Goal: Task Accomplishment & Management: Use online tool/utility

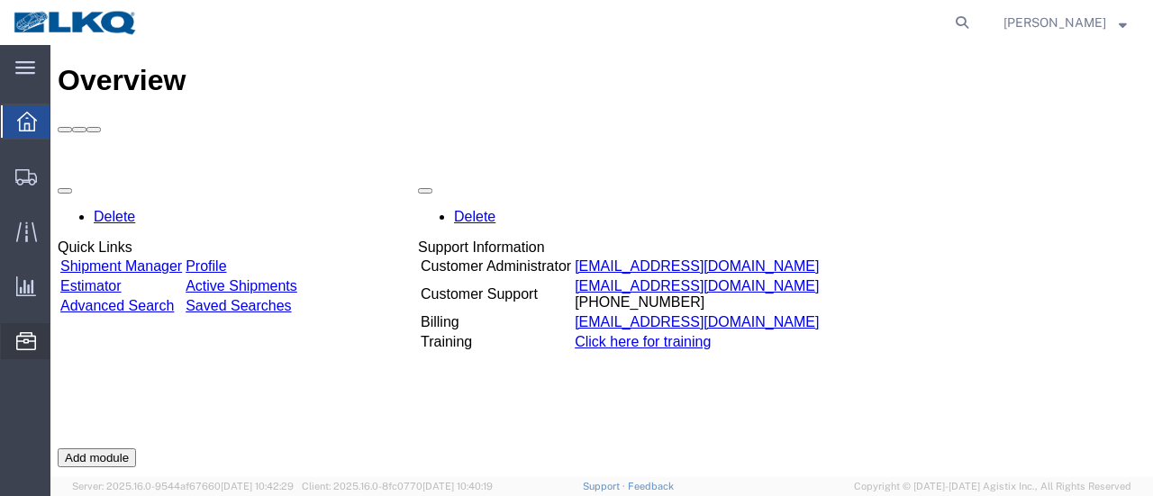
click at [0, 0] on span "Location Appointment" at bounding box center [0, 0] width 0 height 0
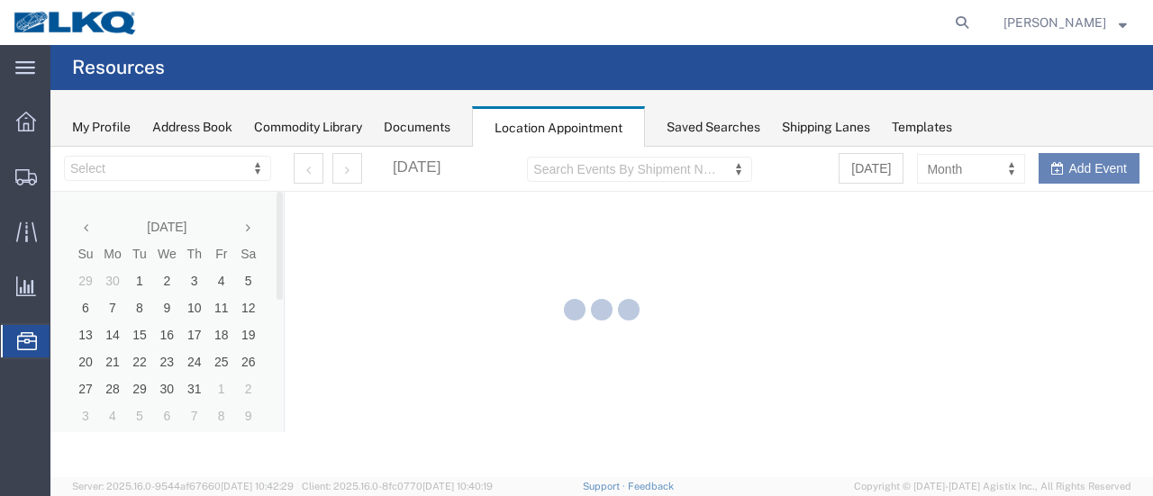
select select "28712"
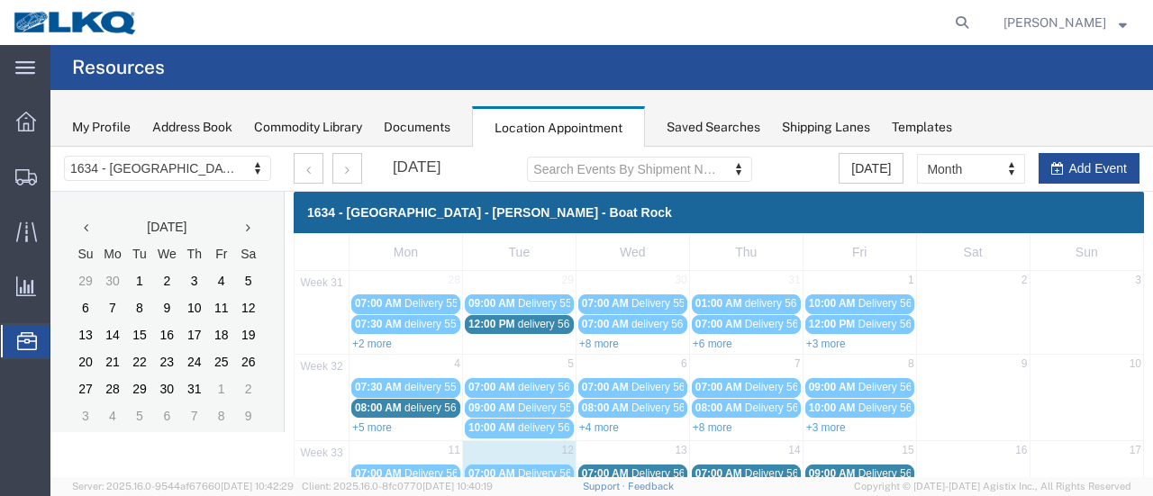
scroll to position [180, 0]
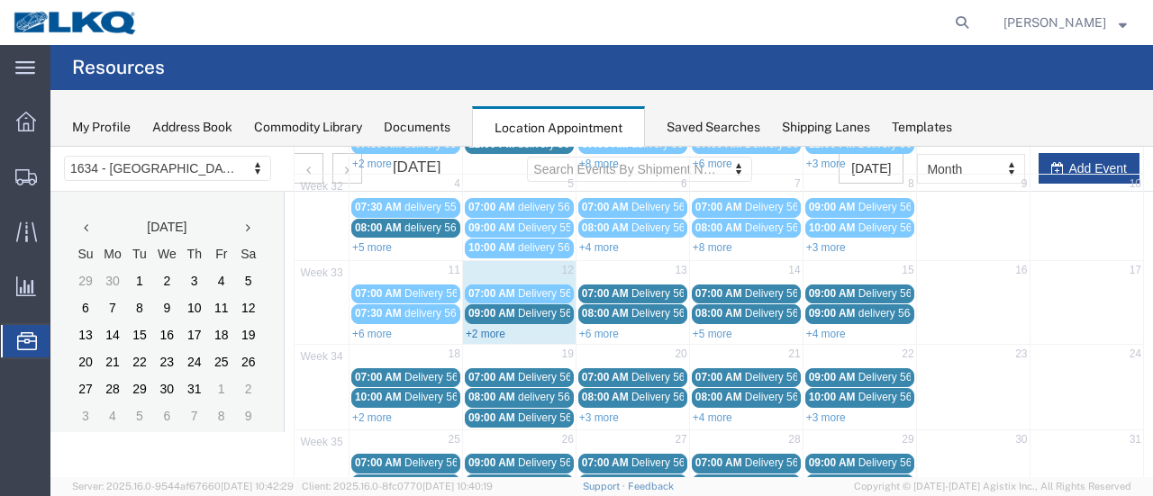
click at [483, 328] on link "+2 more" at bounding box center [486, 334] width 40 height 13
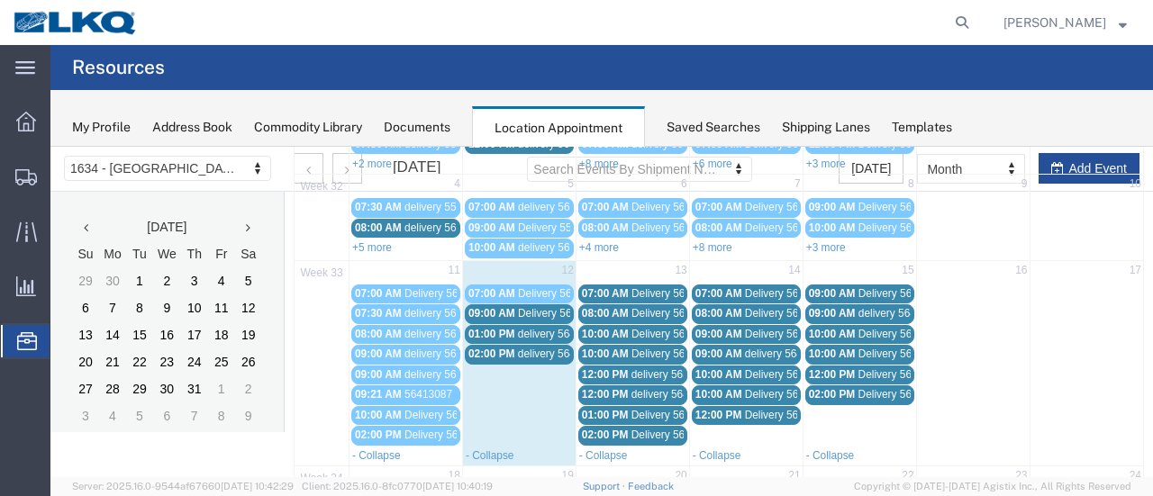
click at [528, 307] on span "Delivery 56109460" at bounding box center [562, 313] width 89 height 13
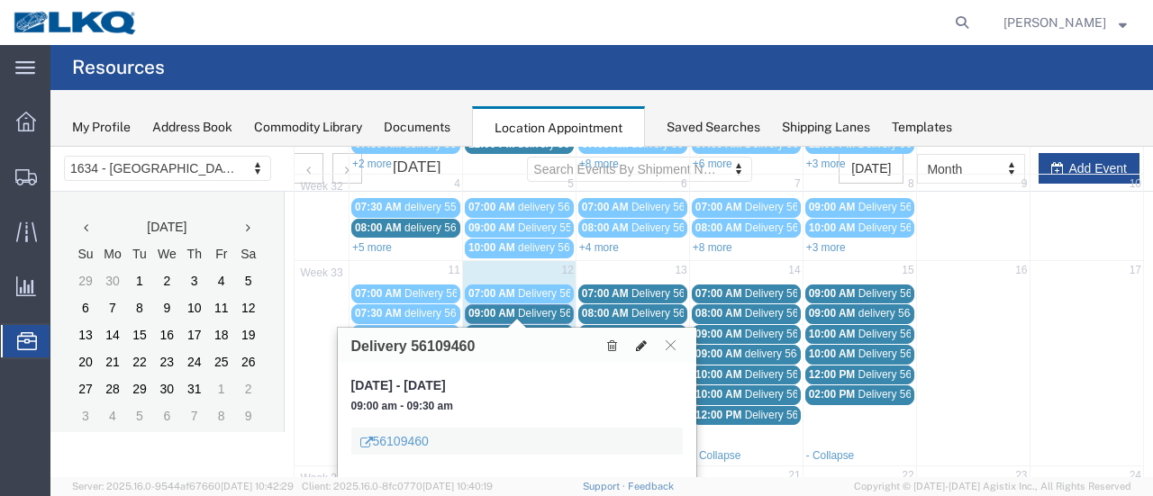
click at [640, 341] on icon at bounding box center [641, 346] width 11 height 13
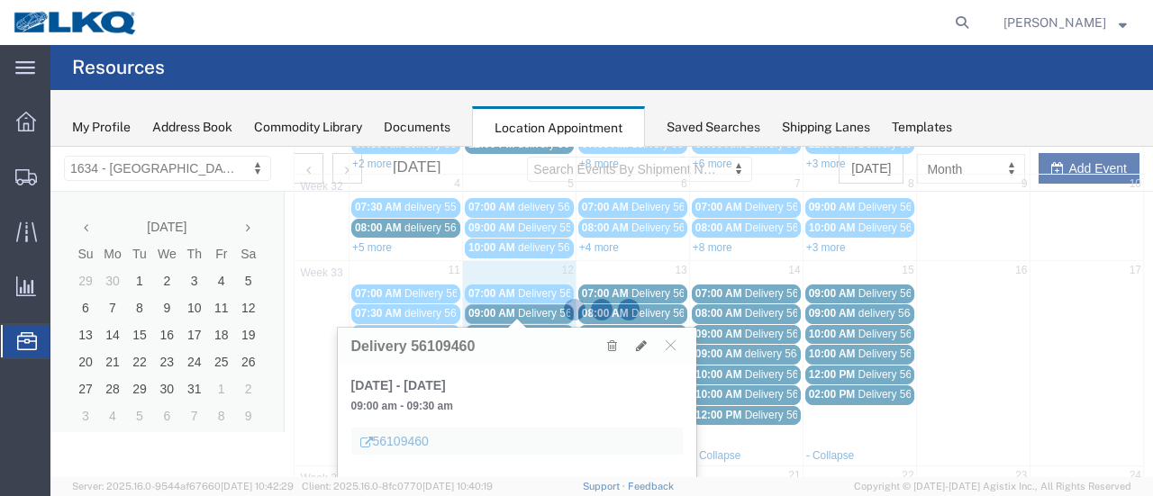
select select "1"
select select
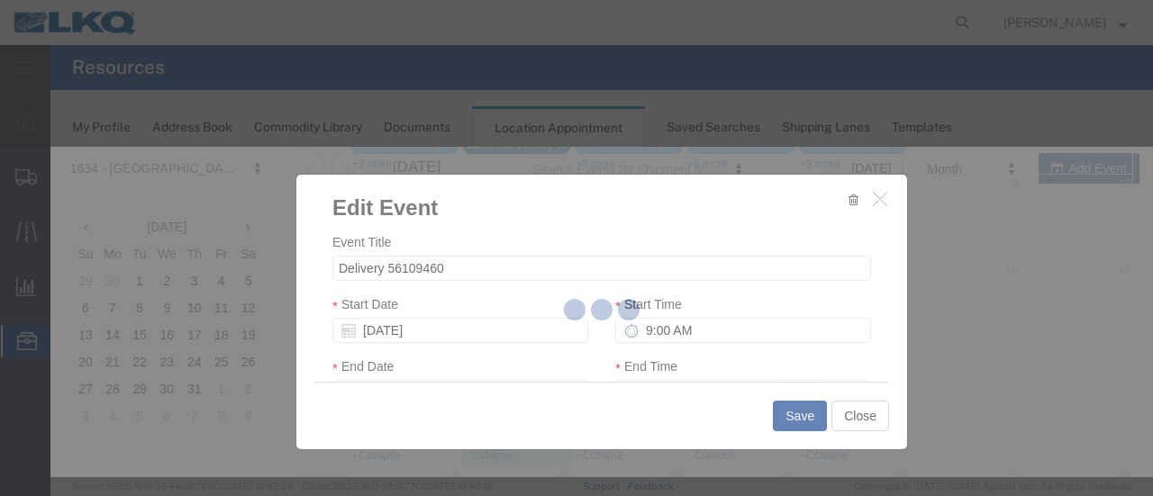
select select
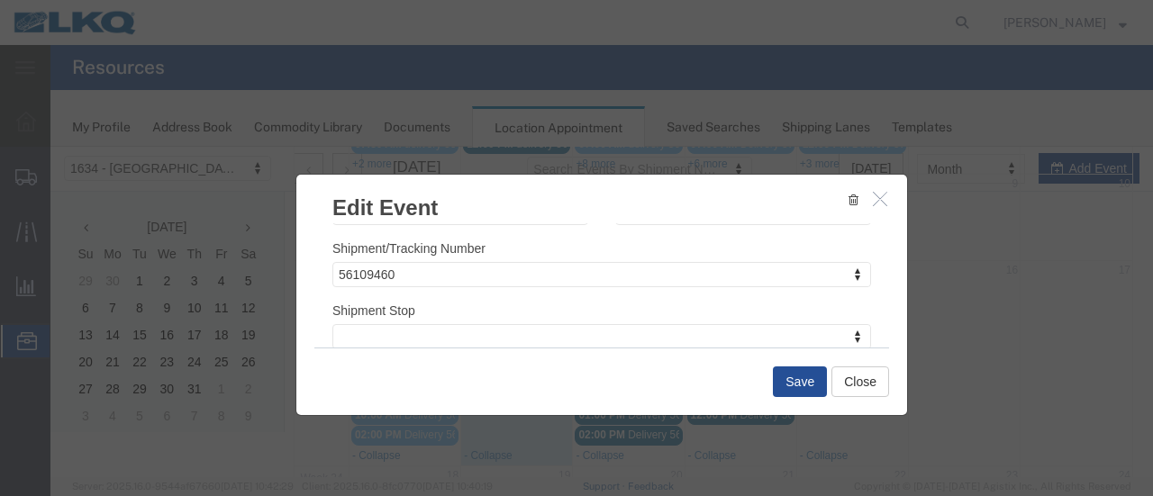
scroll to position [270, 0]
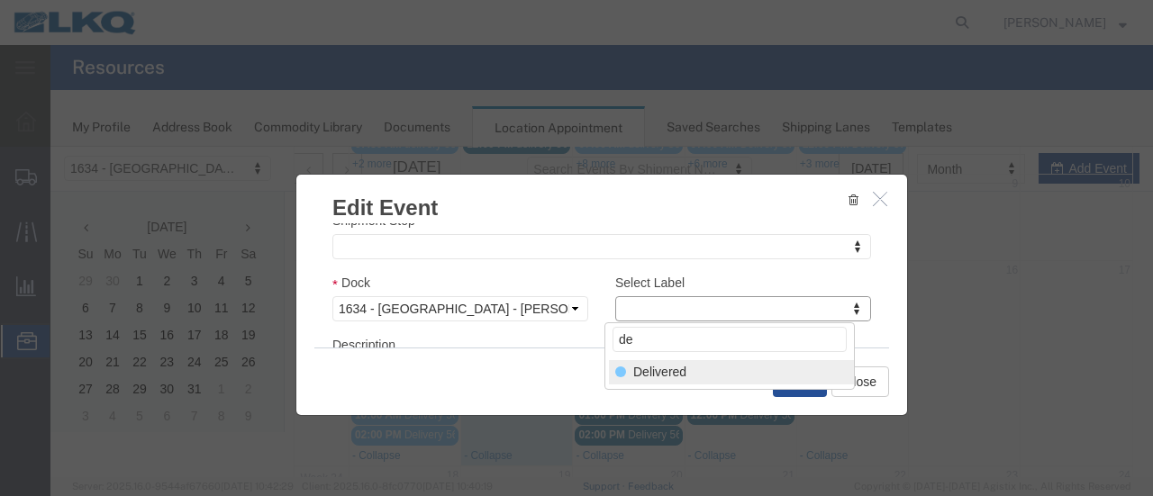
type input "de"
select select "40"
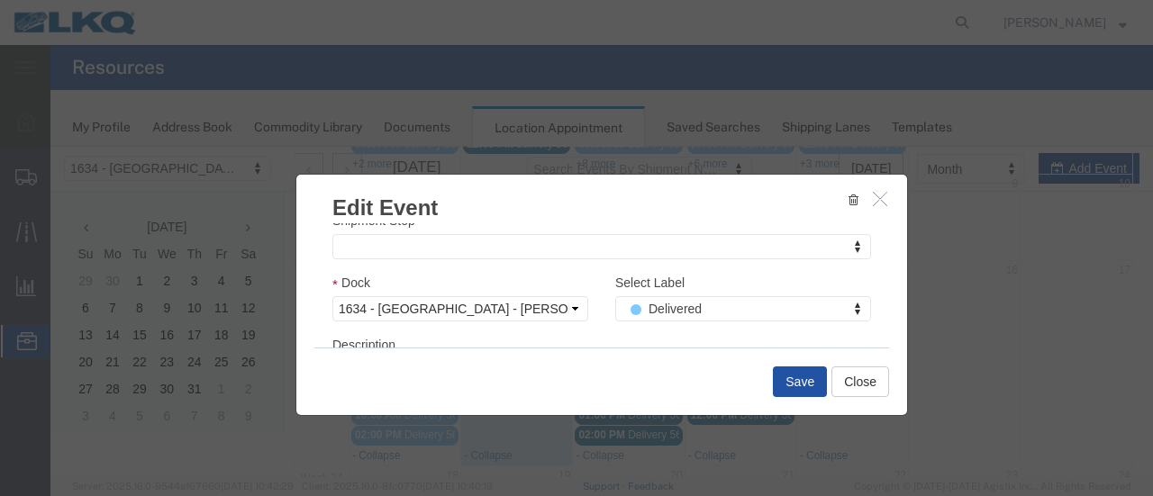
click at [796, 379] on button "Save" at bounding box center [800, 382] width 54 height 31
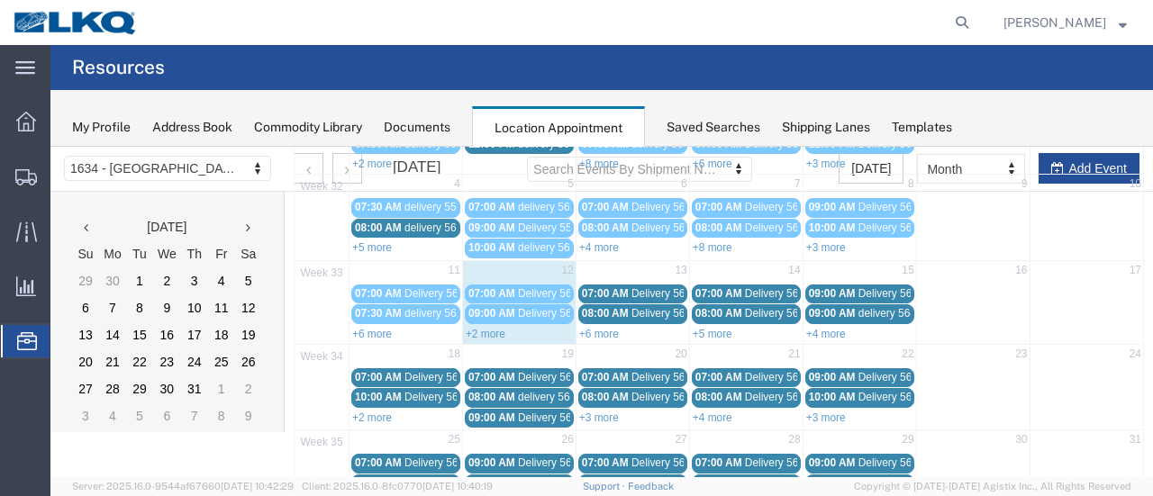
scroll to position [115, 0]
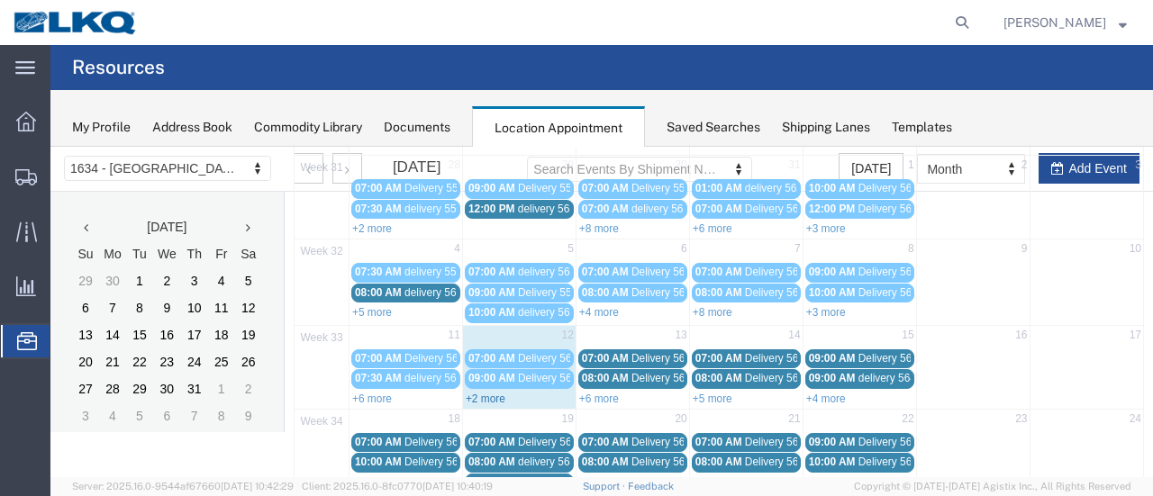
click at [474, 393] on link "+2 more" at bounding box center [486, 399] width 40 height 13
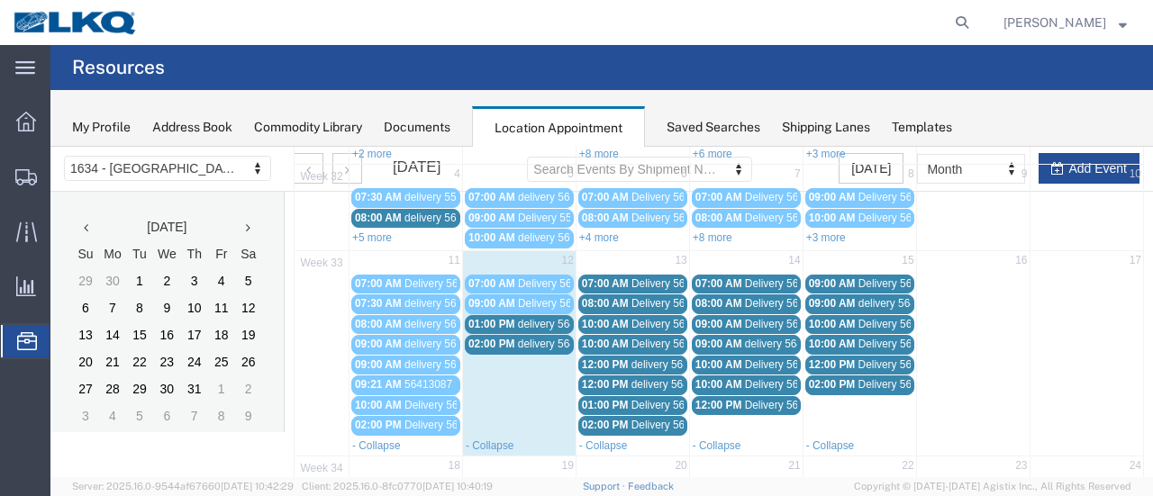
scroll to position [205, 0]
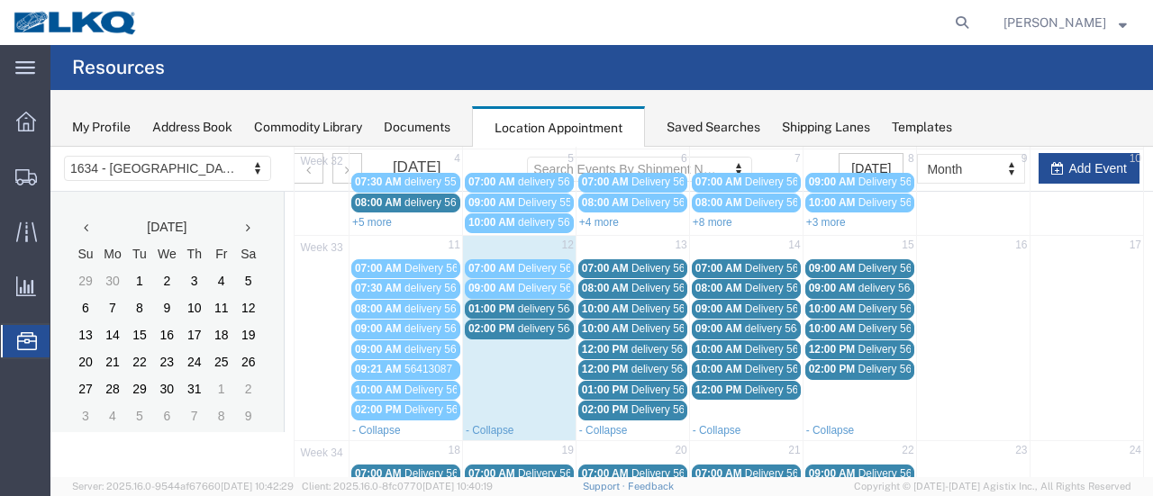
click at [526, 303] on span "delivery 56444236" at bounding box center [561, 309] width 87 height 13
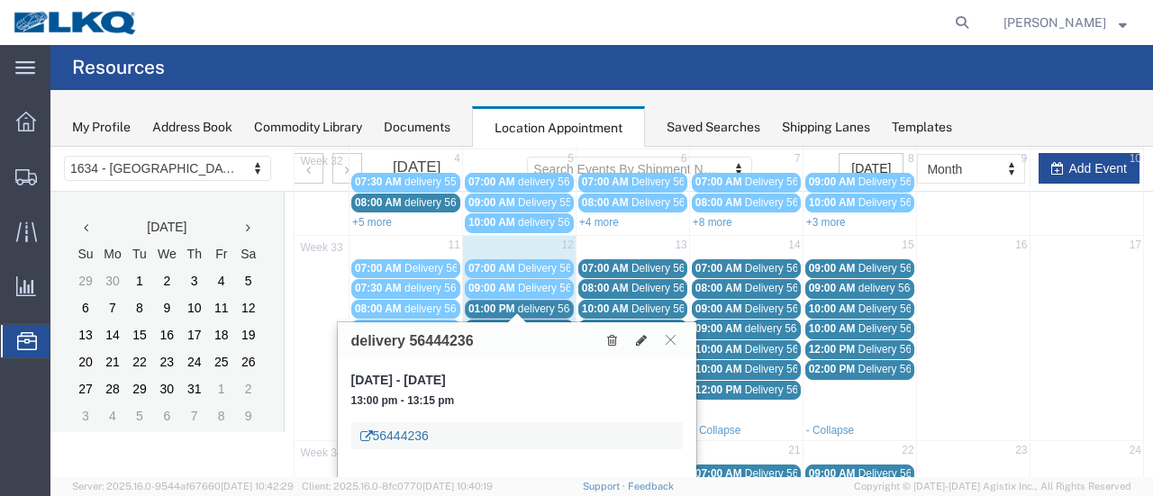
click at [402, 439] on link "56444236" at bounding box center [394, 436] width 68 height 18
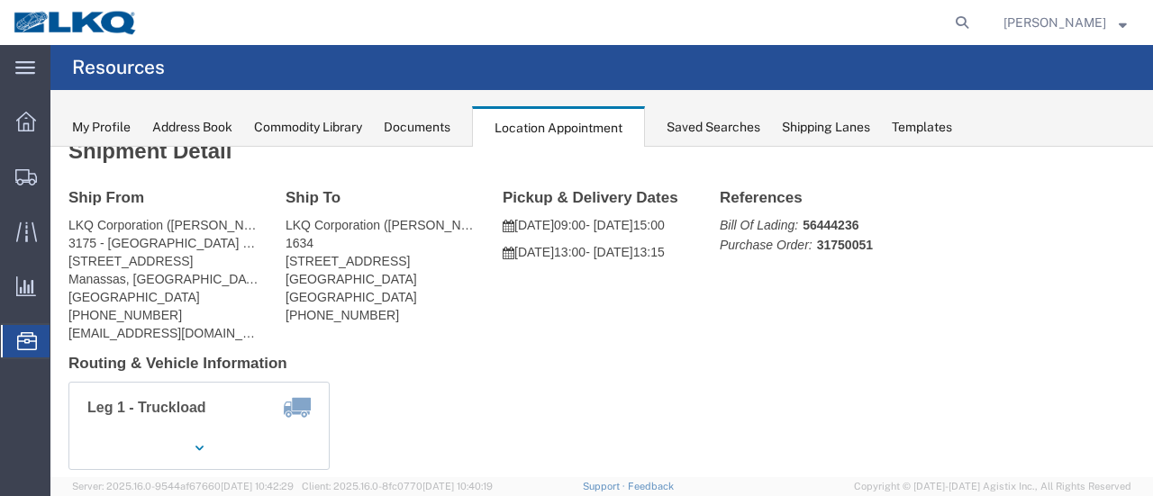
scroll to position [0, 0]
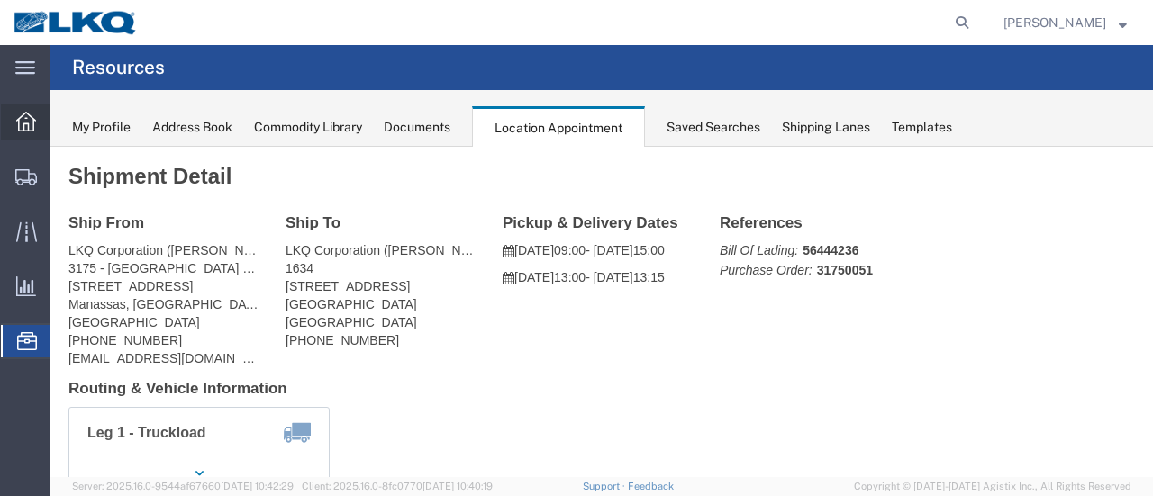
click at [32, 117] on icon at bounding box center [26, 122] width 20 height 20
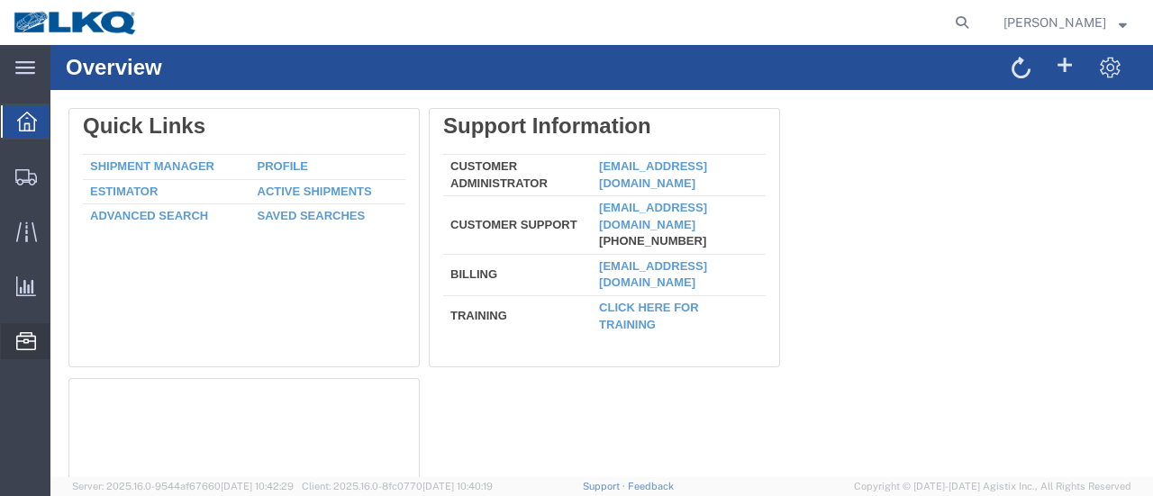
click at [0, 0] on span "Location Appointment" at bounding box center [0, 0] width 0 height 0
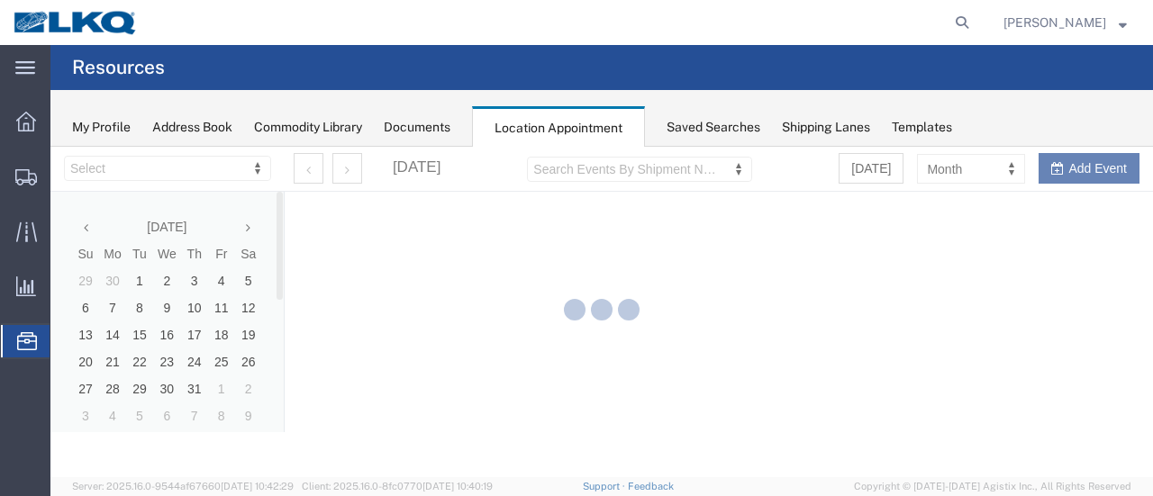
select select "28712"
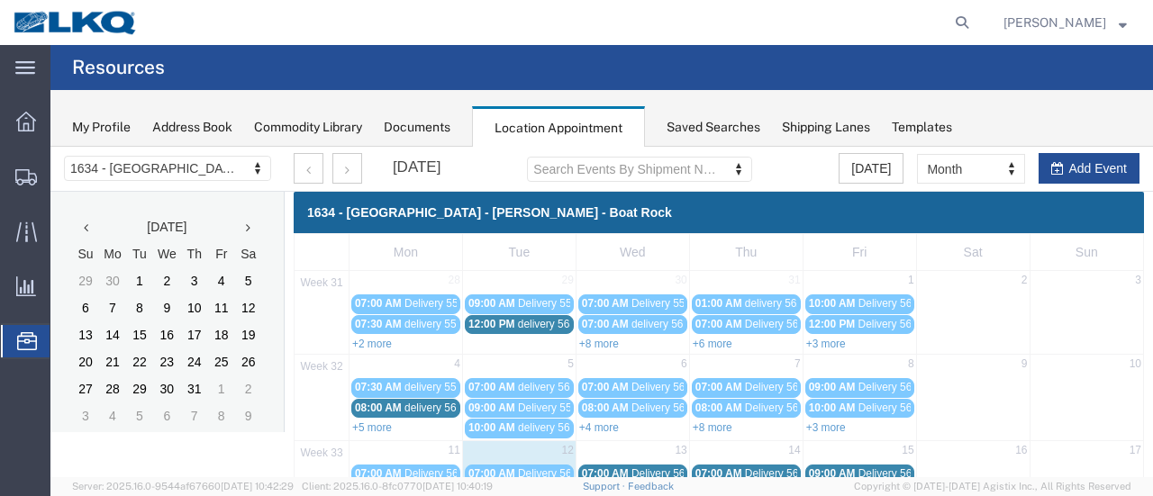
scroll to position [180, 0]
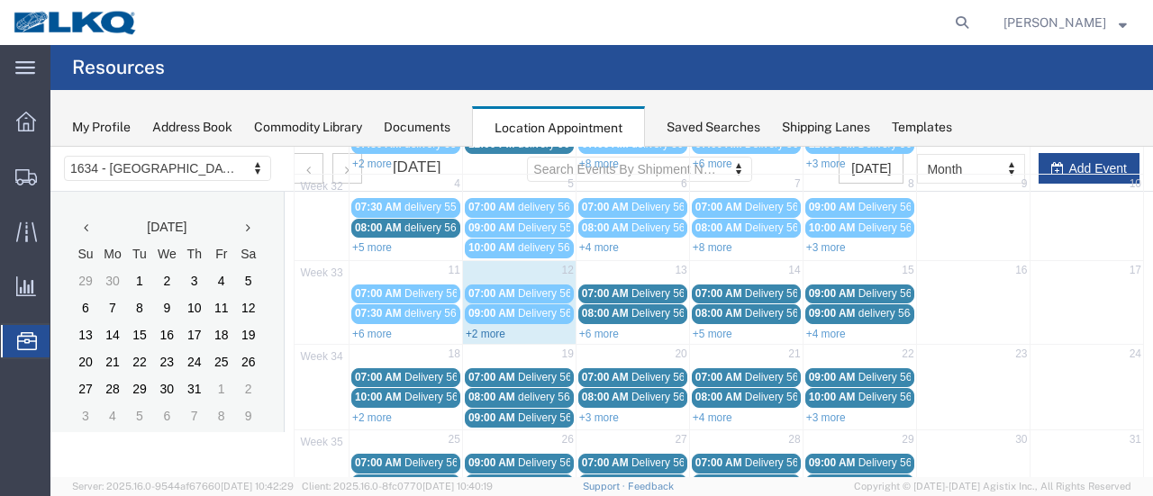
click at [478, 328] on link "+2 more" at bounding box center [486, 334] width 40 height 13
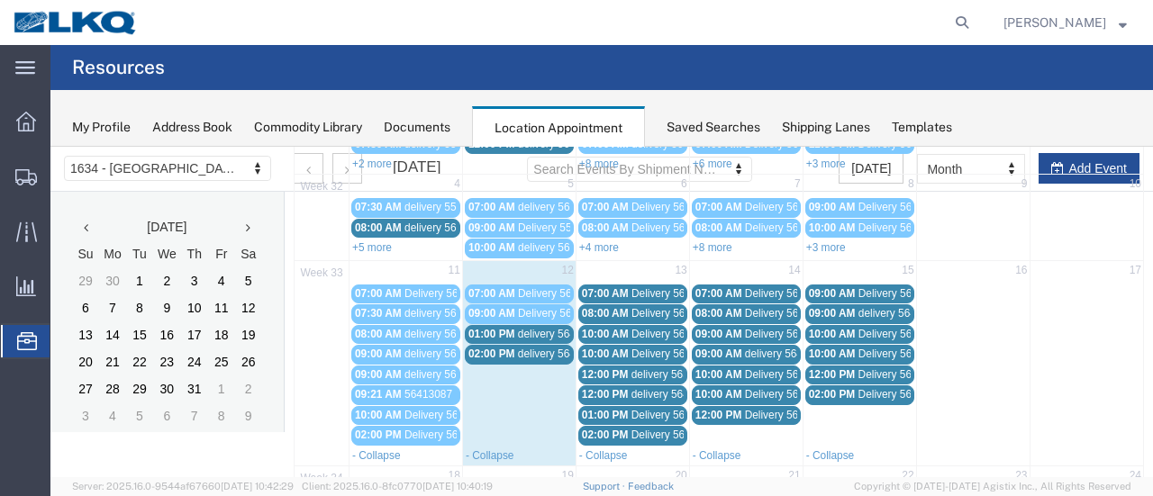
click at [528, 350] on span "delivery 56402725" at bounding box center [561, 354] width 87 height 13
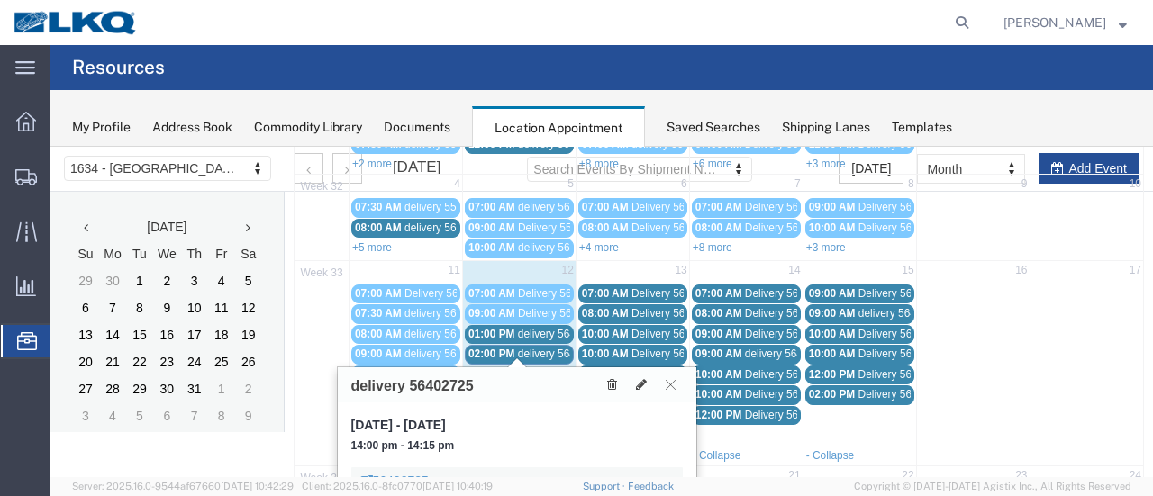
scroll to position [270, 0]
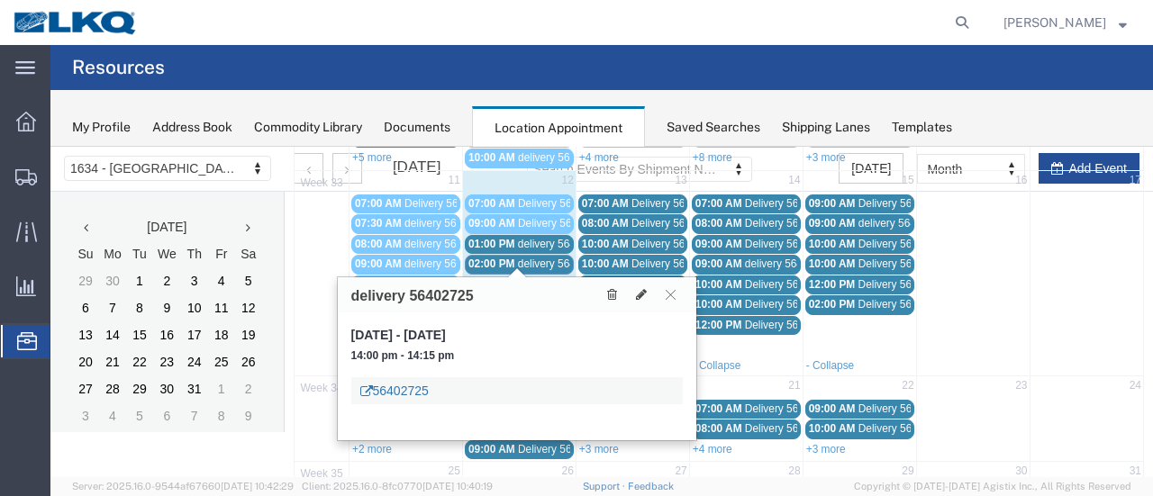
click at [404, 385] on link "56402725" at bounding box center [394, 391] width 68 height 18
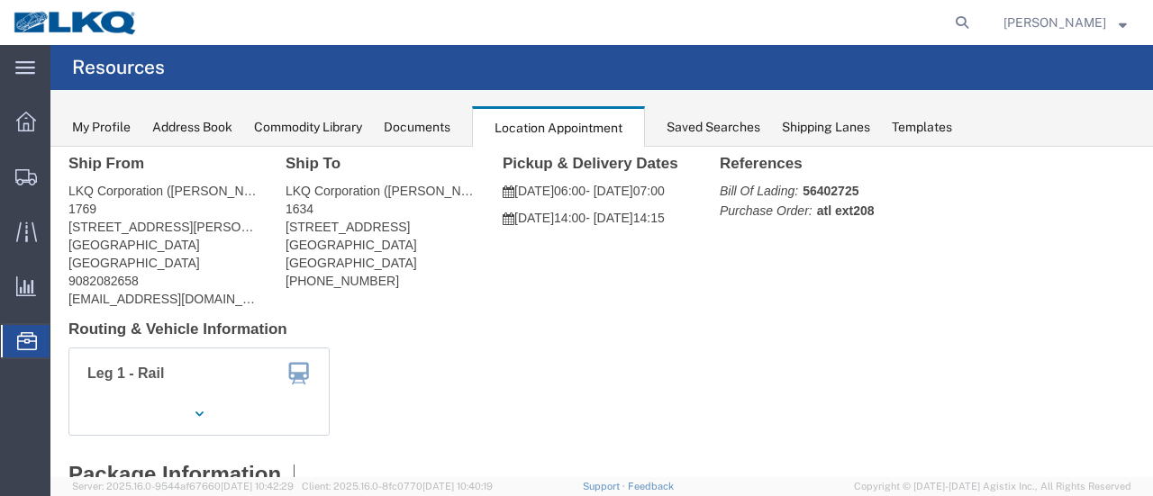
scroll to position [0, 0]
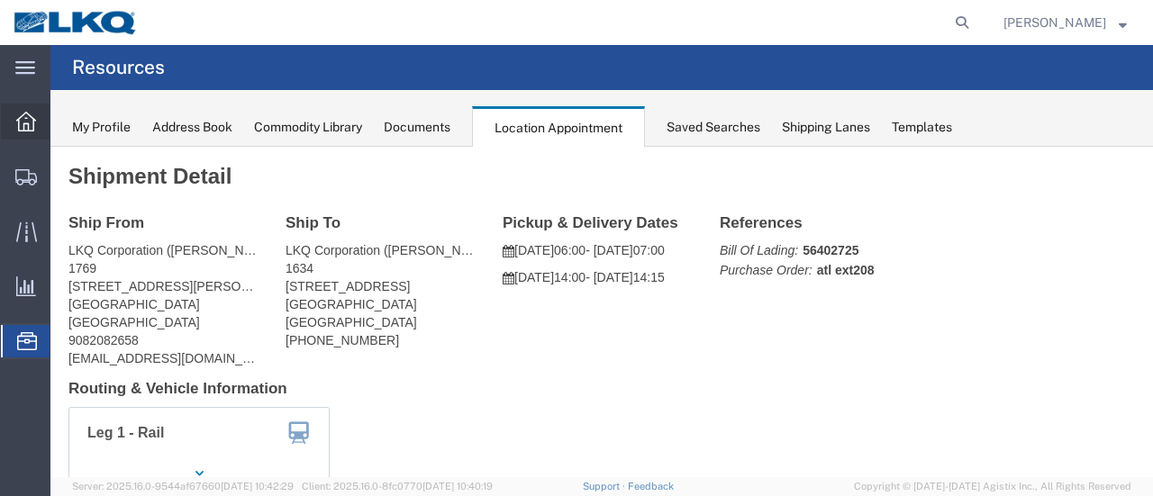
click at [23, 117] on icon at bounding box center [26, 122] width 20 height 20
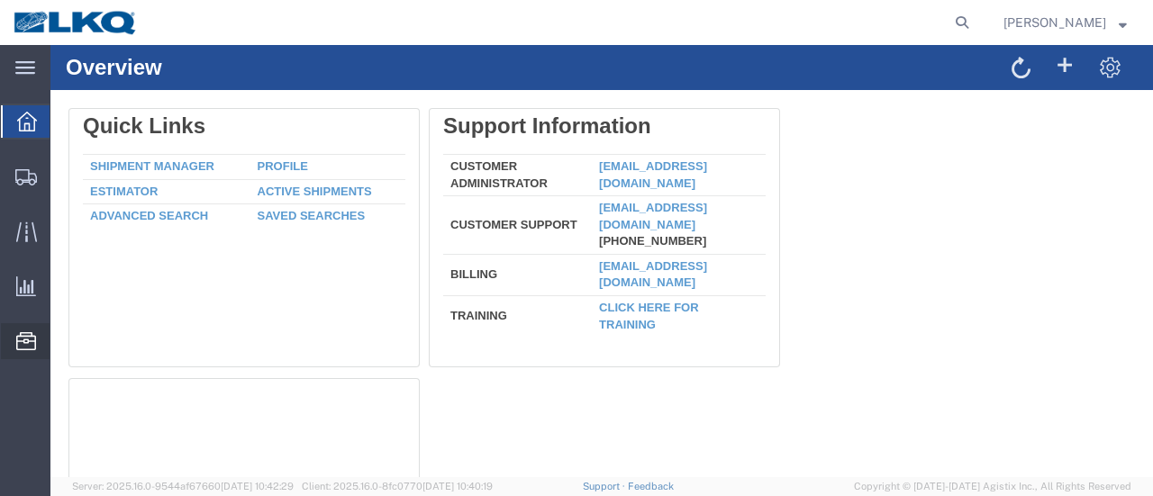
click at [0, 0] on span "Location Appointment" at bounding box center [0, 0] width 0 height 0
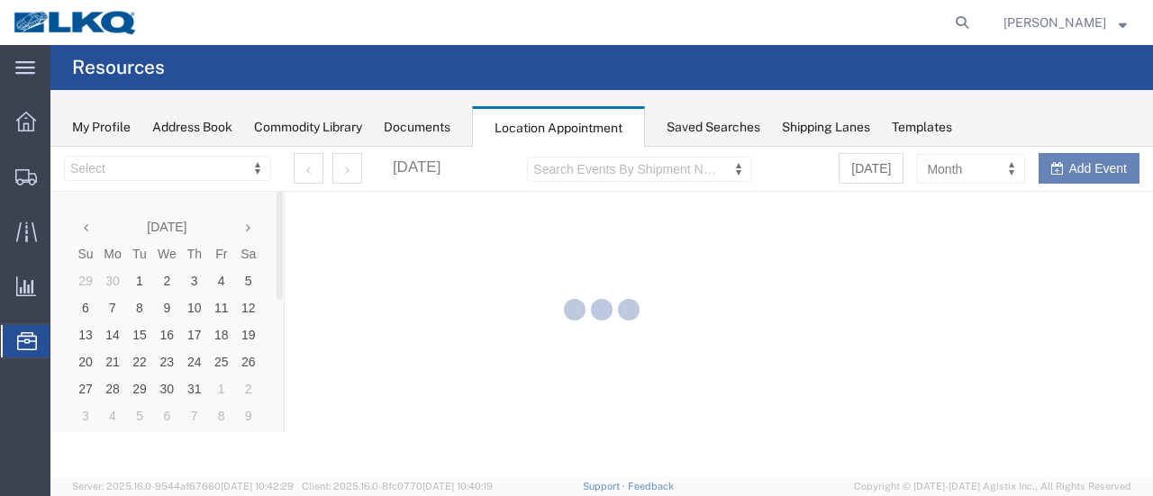
select select "28712"
